Goal: Transaction & Acquisition: Purchase product/service

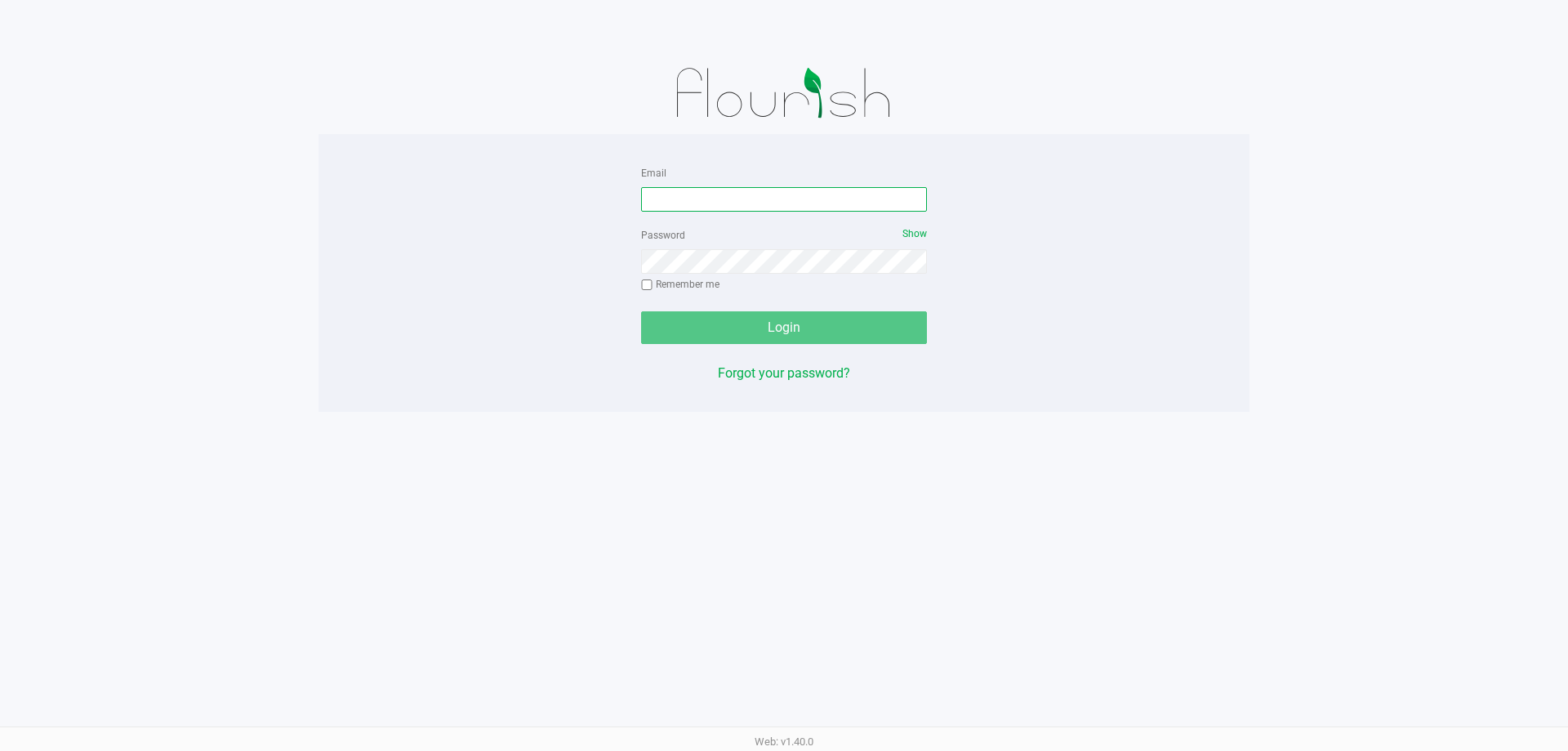
click at [777, 206] on input "Email" at bounding box center [784, 199] width 286 height 25
type input "[EMAIL_ADDRESS][DOMAIN_NAME]"
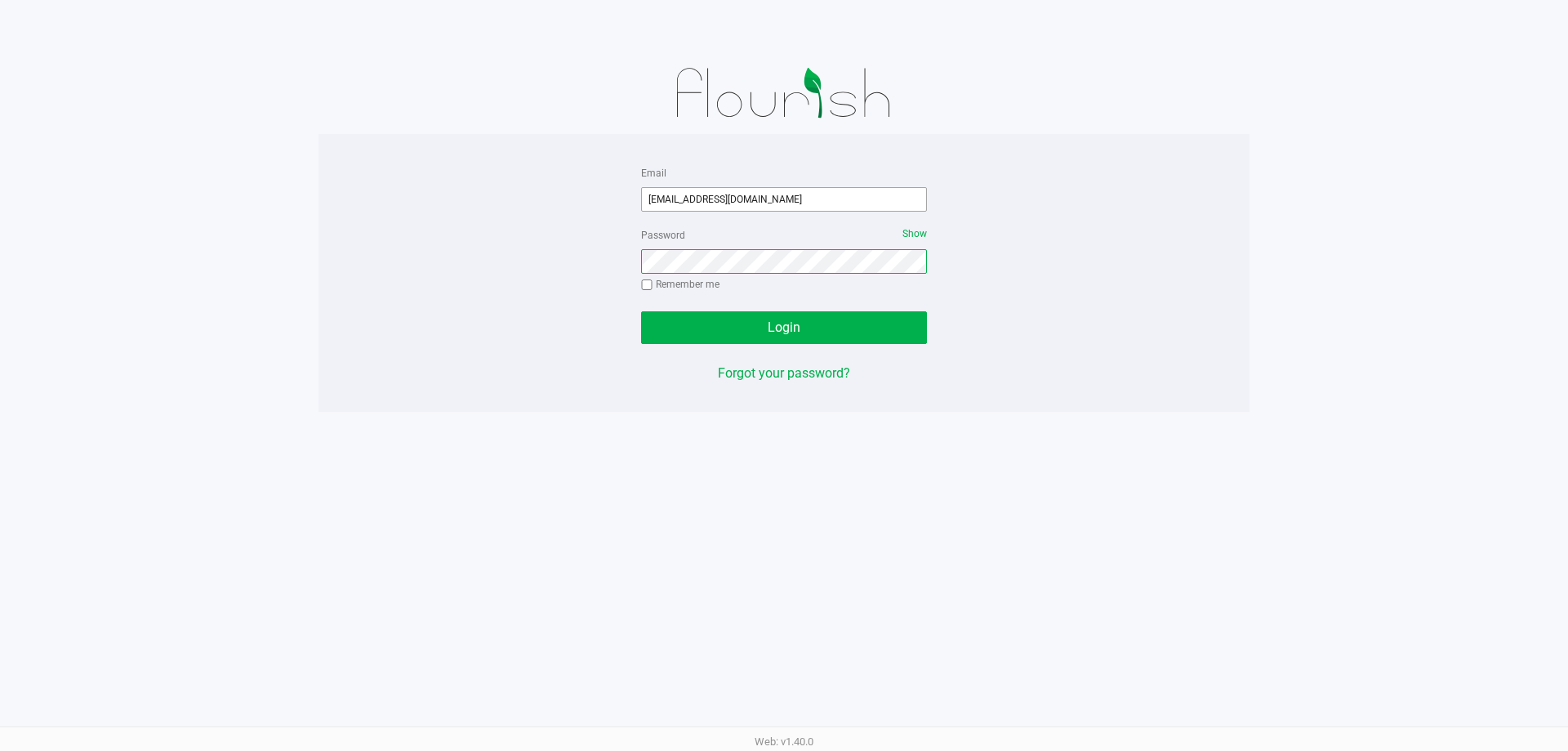
click at [641, 311] on button "Login" at bounding box center [784, 327] width 286 height 33
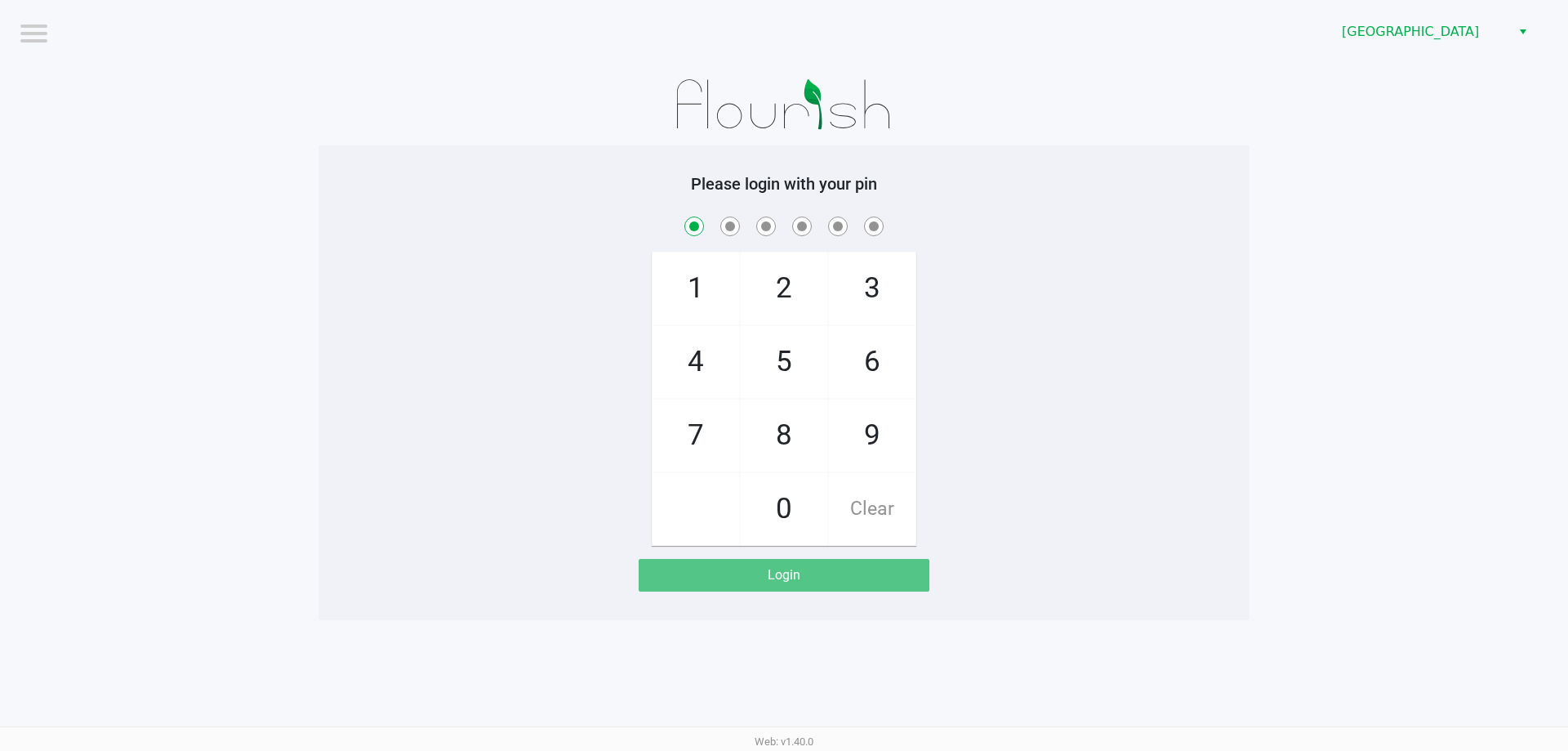
checkbox input "true"
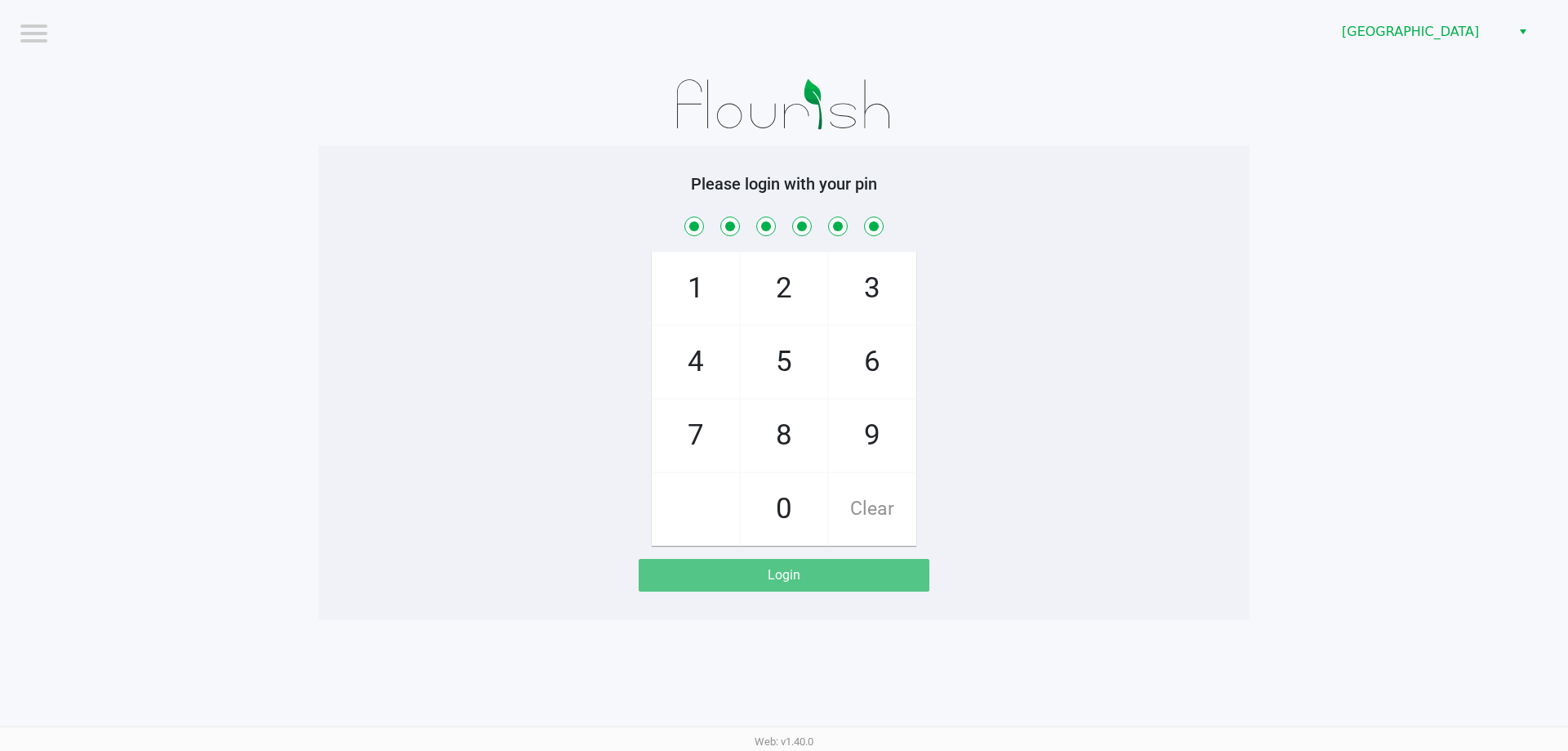
checkbox input "true"
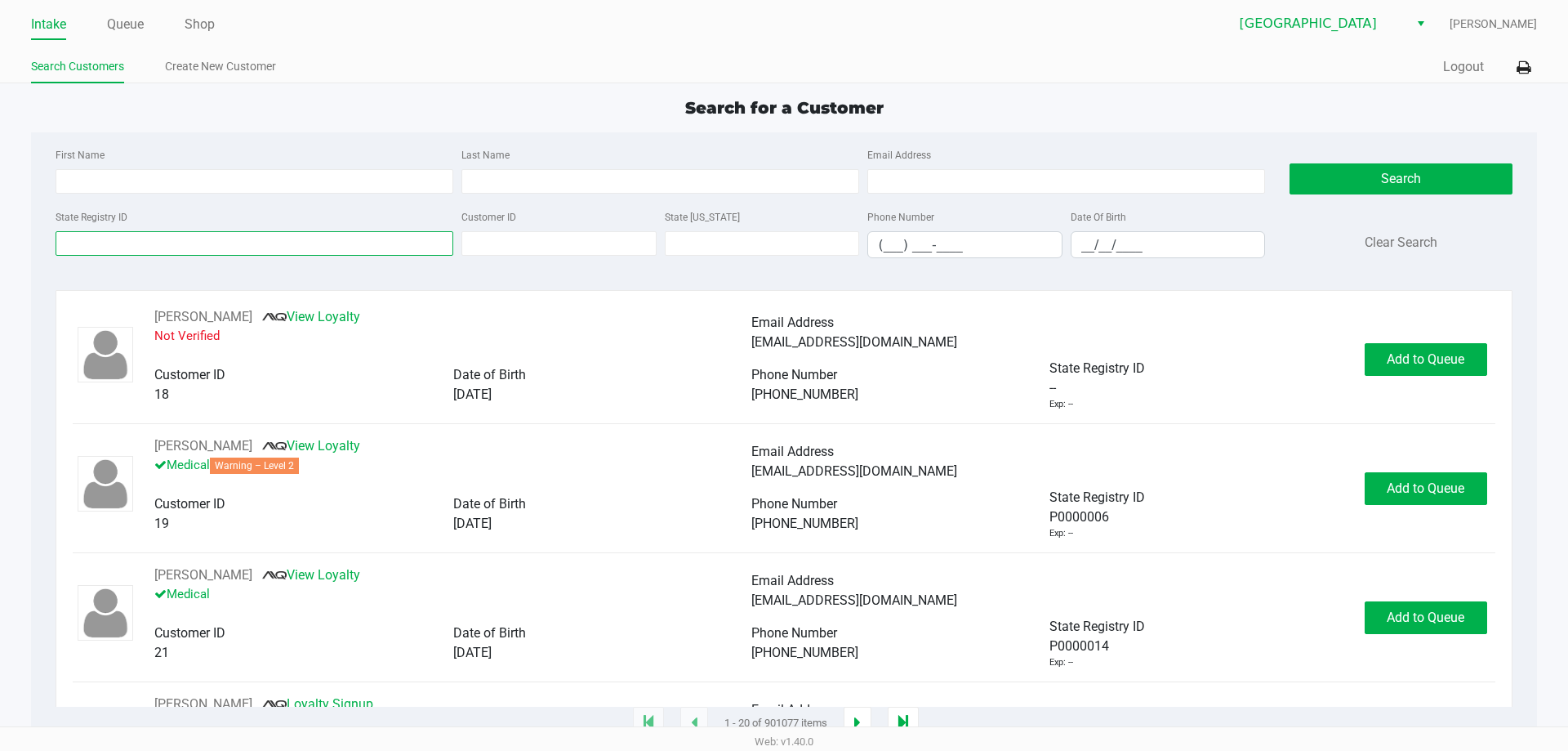
click at [277, 239] on input "State Registry ID" at bounding box center [255, 243] width 398 height 25
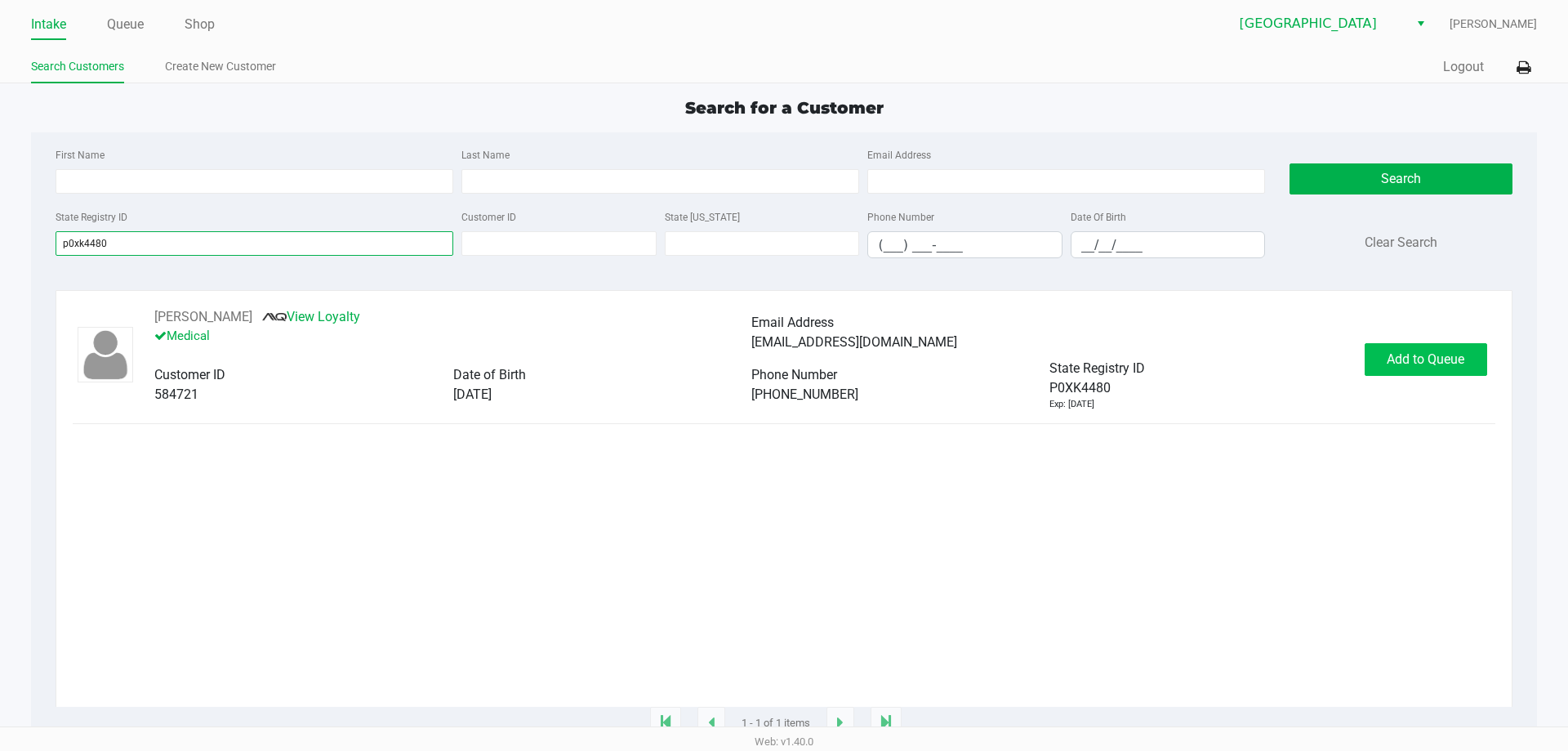
type input "p0xk4480"
click at [1424, 360] on span "Add to Queue" at bounding box center [1426, 359] width 77 height 16
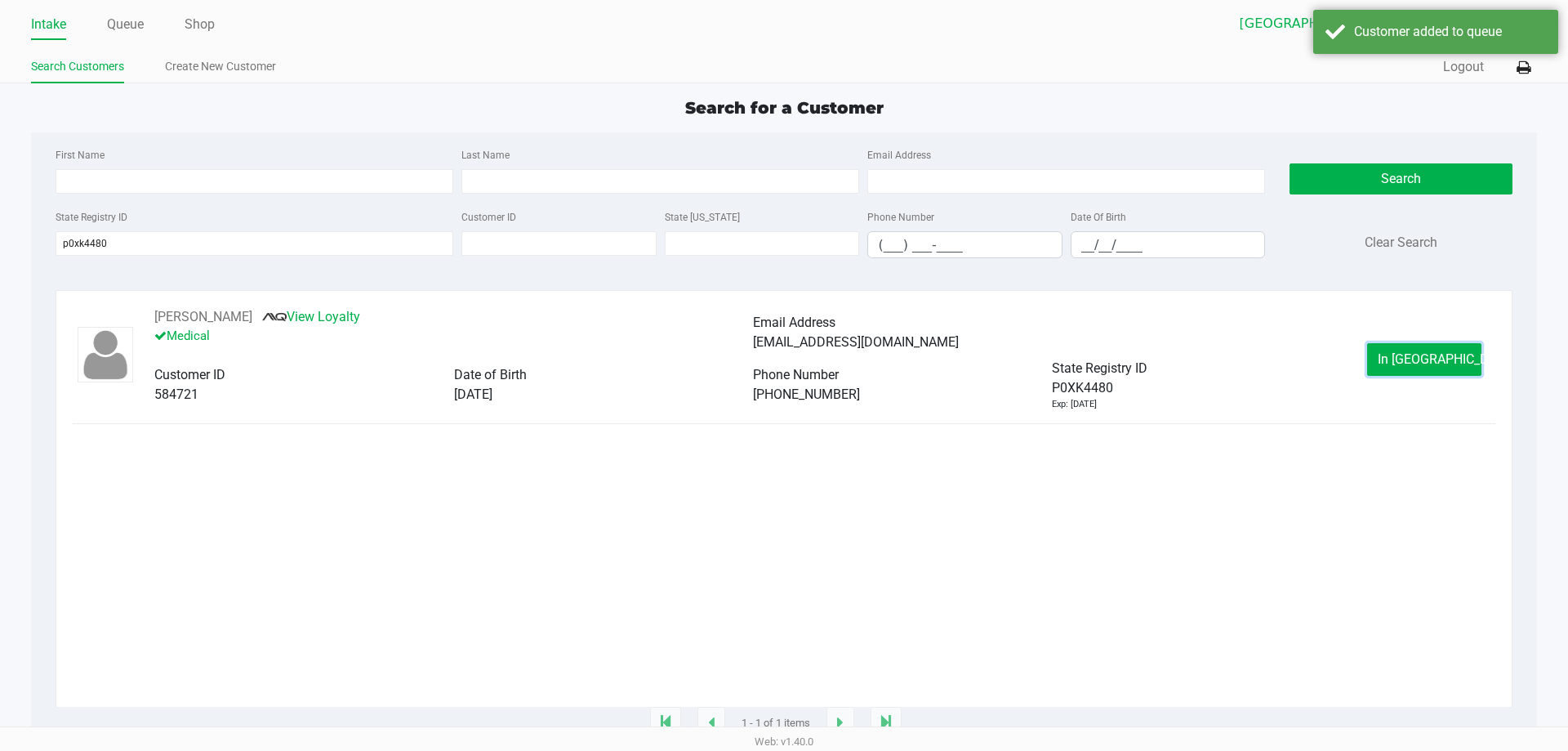
click at [1424, 360] on span "In [GEOGRAPHIC_DATA]" at bounding box center [1446, 359] width 137 height 16
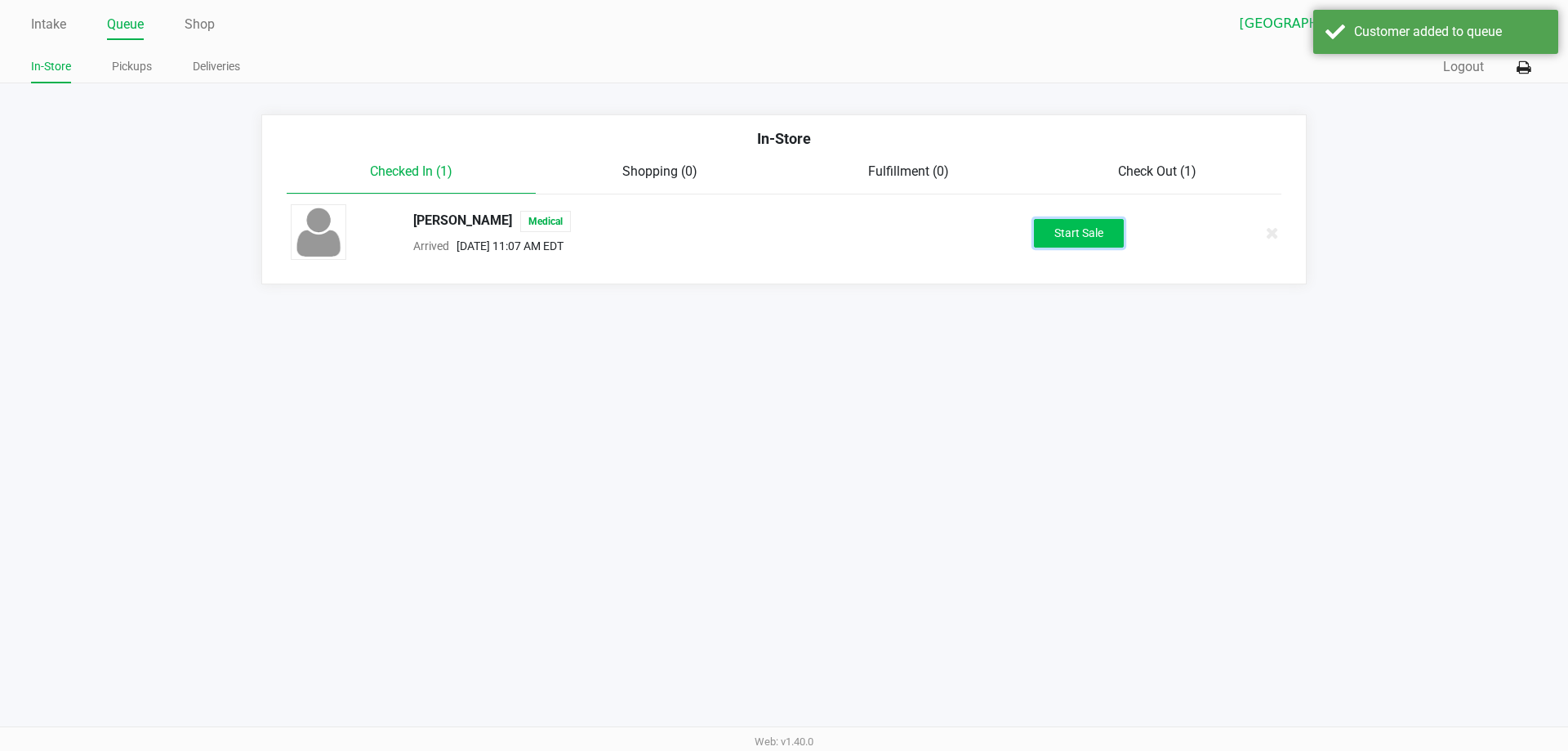
click at [1102, 243] on button "Start Sale" at bounding box center [1079, 233] width 90 height 29
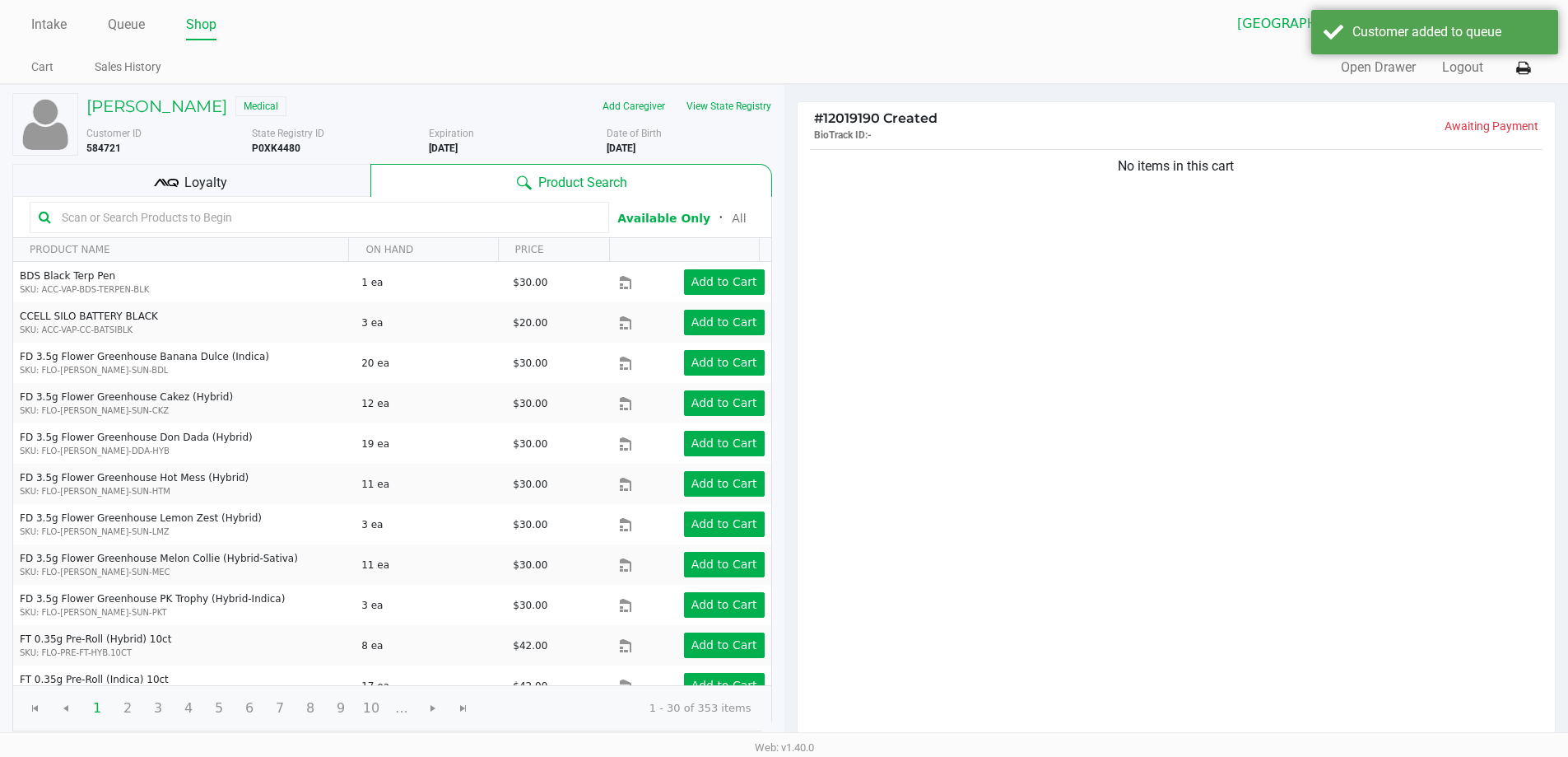
click at [394, 218] on input "text" at bounding box center [328, 217] width 545 height 25
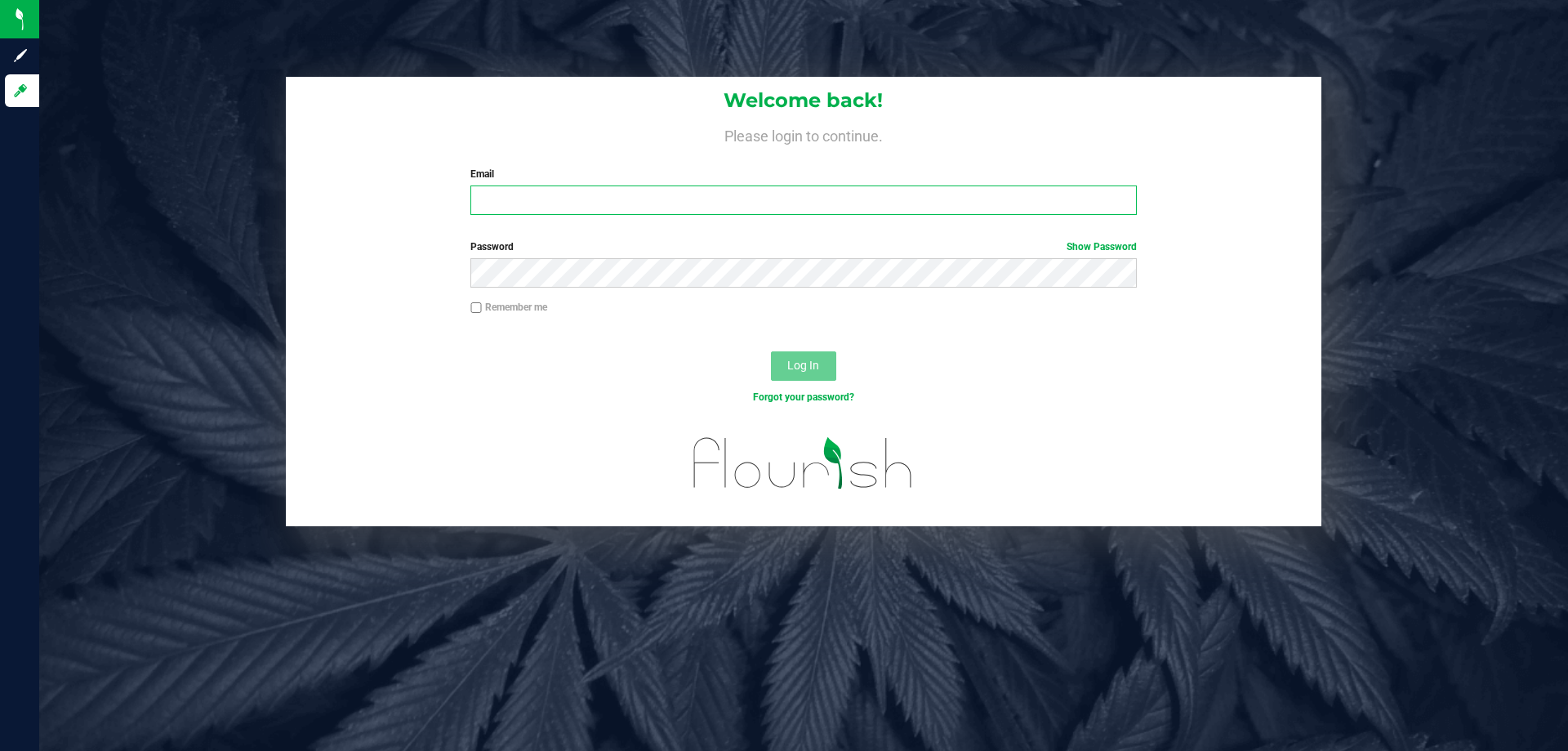
click at [493, 193] on input "Email" at bounding box center [803, 200] width 666 height 30
type input "[EMAIL_ADDRESS][DOMAIN_NAME]"
click at [771, 351] on button "Log In" at bounding box center [803, 366] width 65 height 30
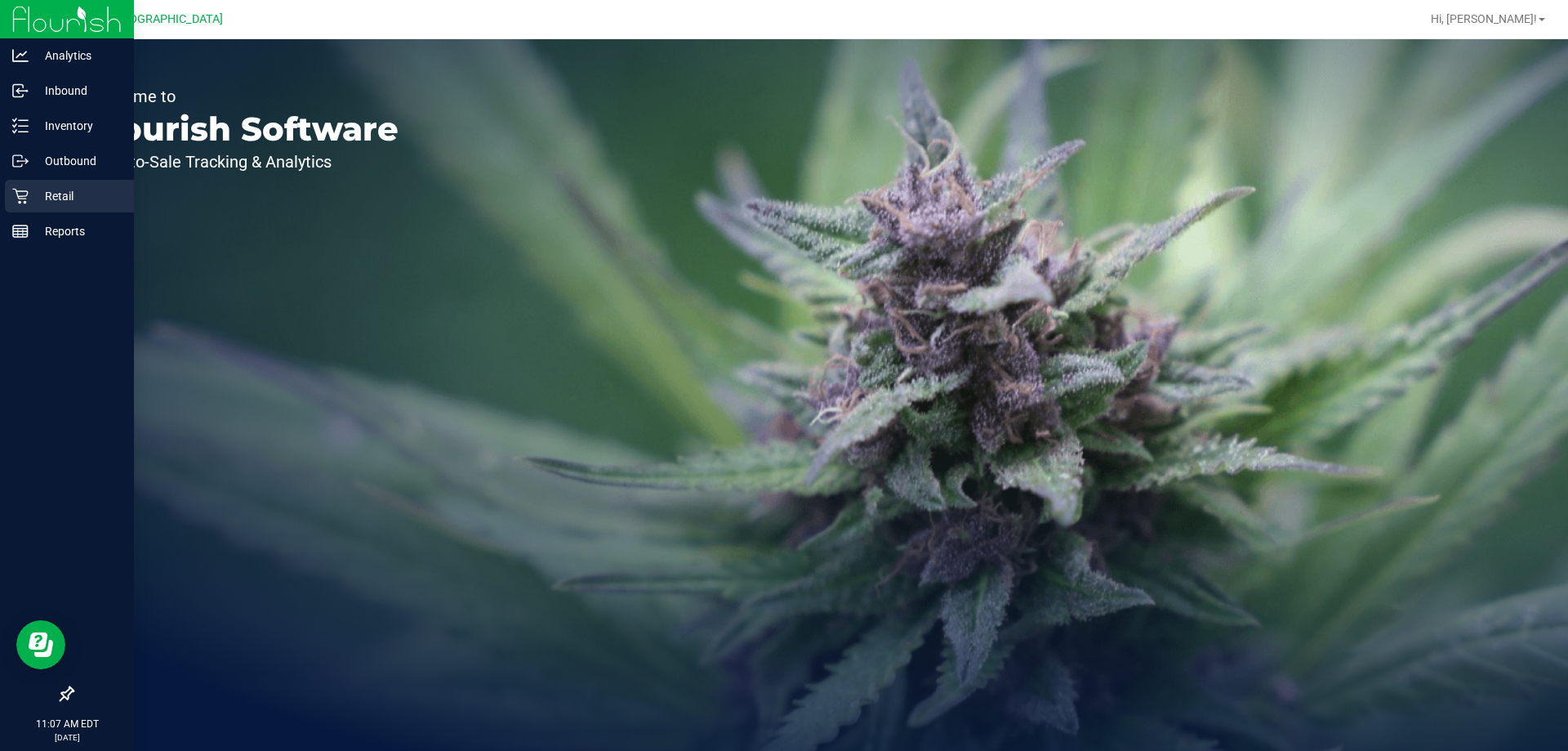
click at [17, 186] on div "Retail" at bounding box center [69, 197] width 129 height 33
